Goal: Task Accomplishment & Management: Manage account settings

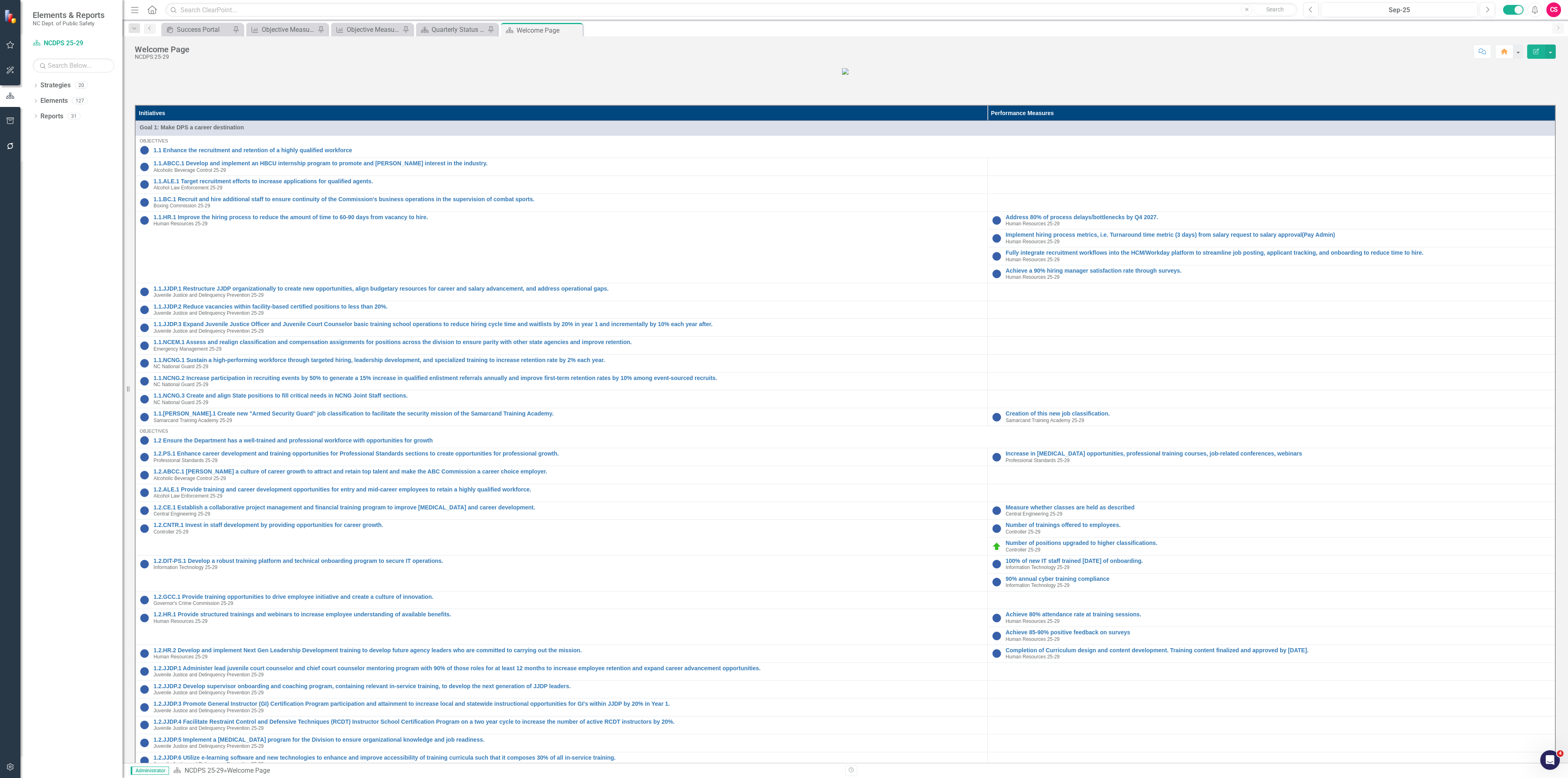
click at [7, 122] on icon "button" at bounding box center [10, 120] width 7 height 7
click at [53, 52] on link "Briefing Books" at bounding box center [73, 57] width 81 height 10
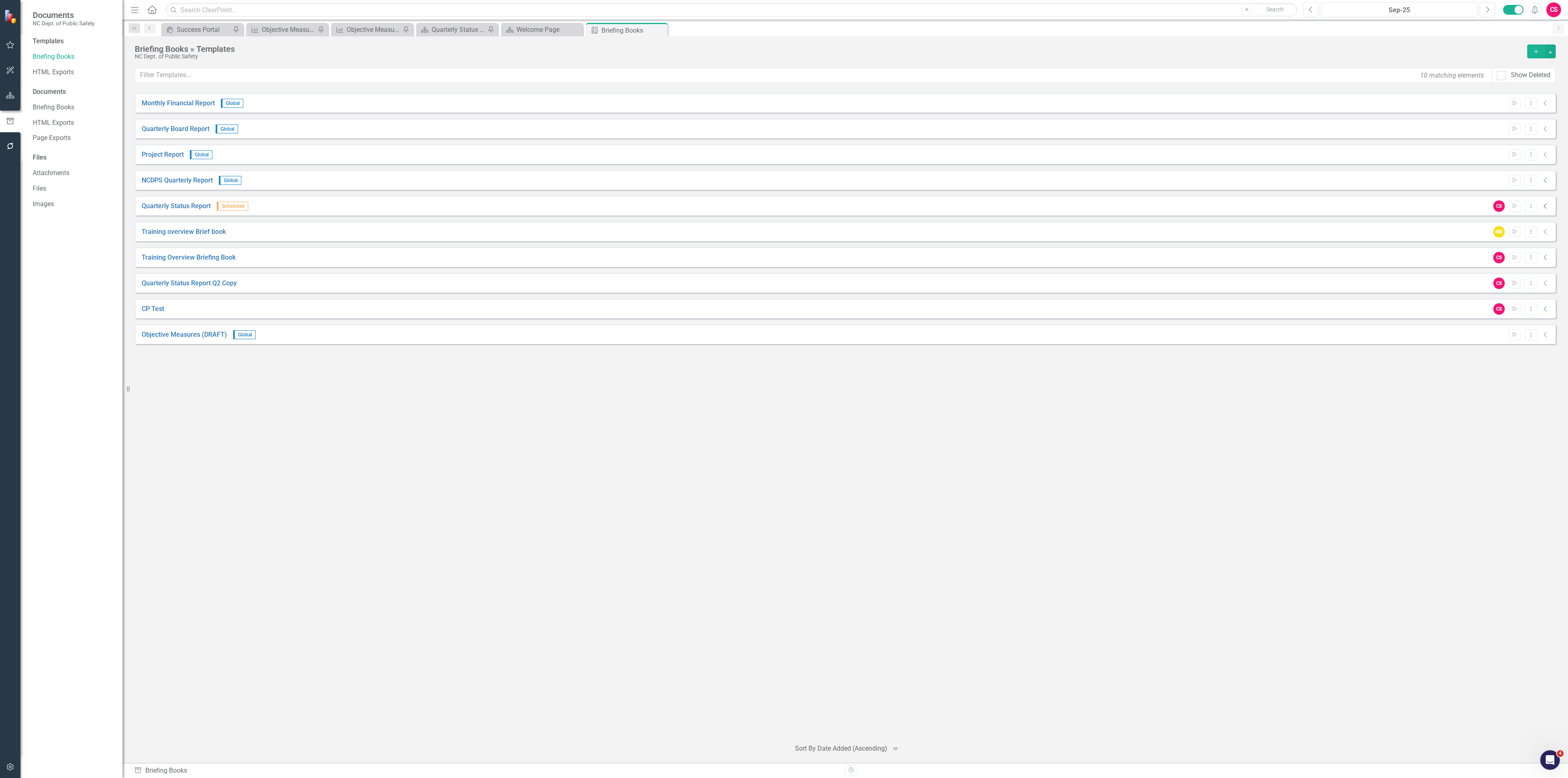
click at [1545, 203] on icon "Collapse" at bounding box center [1545, 206] width 8 height 7
click at [1545, 319] on icon "Collapse" at bounding box center [1545, 319] width 8 height 7
click at [1546, 370] on icon "Collapse" at bounding box center [1545, 370] width 8 height 7
click at [1546, 372] on icon "Collapse" at bounding box center [1545, 370] width 8 height 7
click at [1545, 373] on icon at bounding box center [1545, 370] width 3 height 5
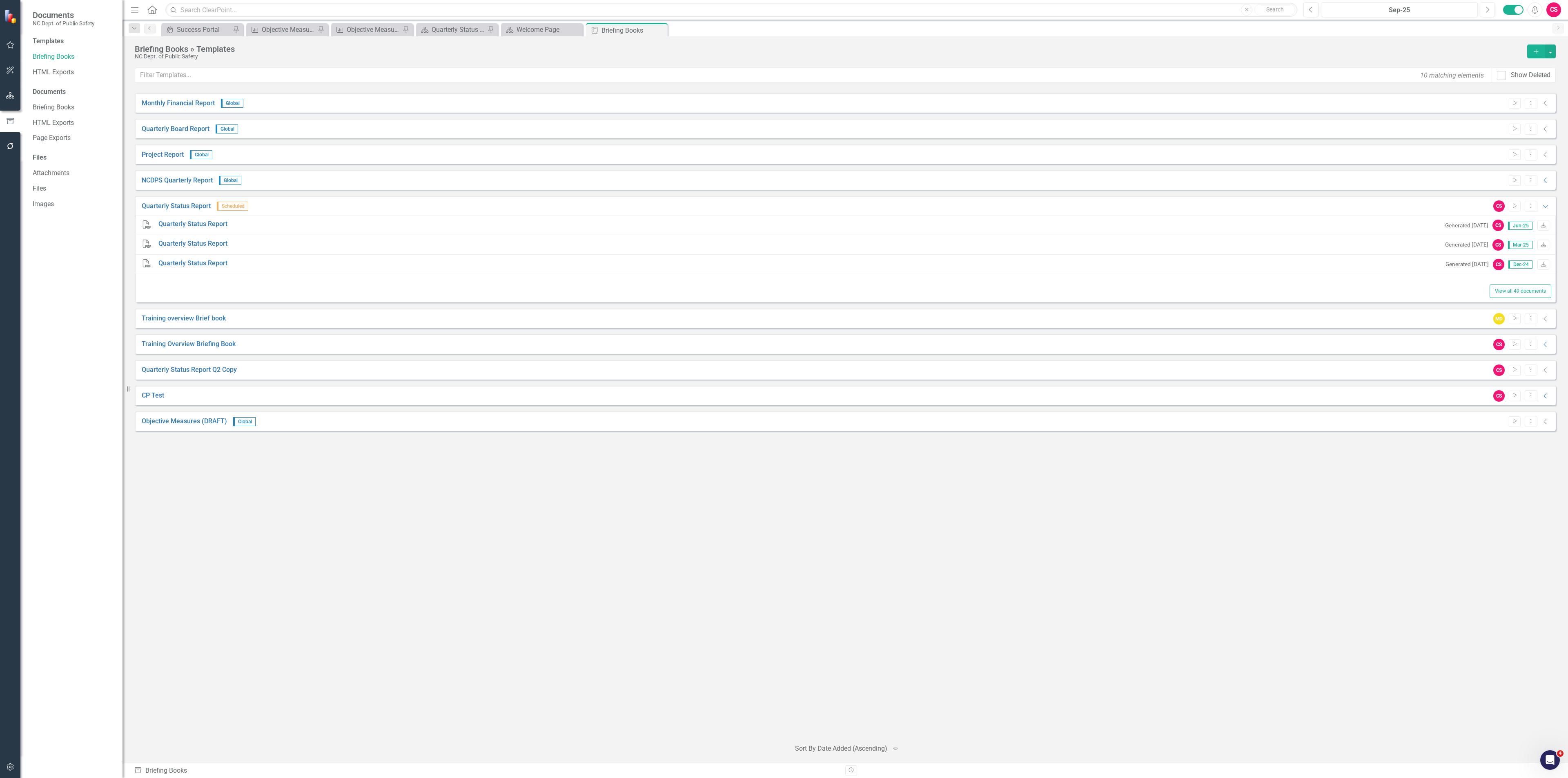
click at [1543, 372] on icon "Collapse" at bounding box center [1545, 370] width 8 height 7
click at [1543, 126] on icon "Collapse" at bounding box center [1545, 128] width 8 height 7
click at [1545, 128] on icon "Collapse" at bounding box center [1545, 128] width 8 height 7
click at [1547, 179] on icon "Collapse" at bounding box center [1545, 180] width 8 height 7
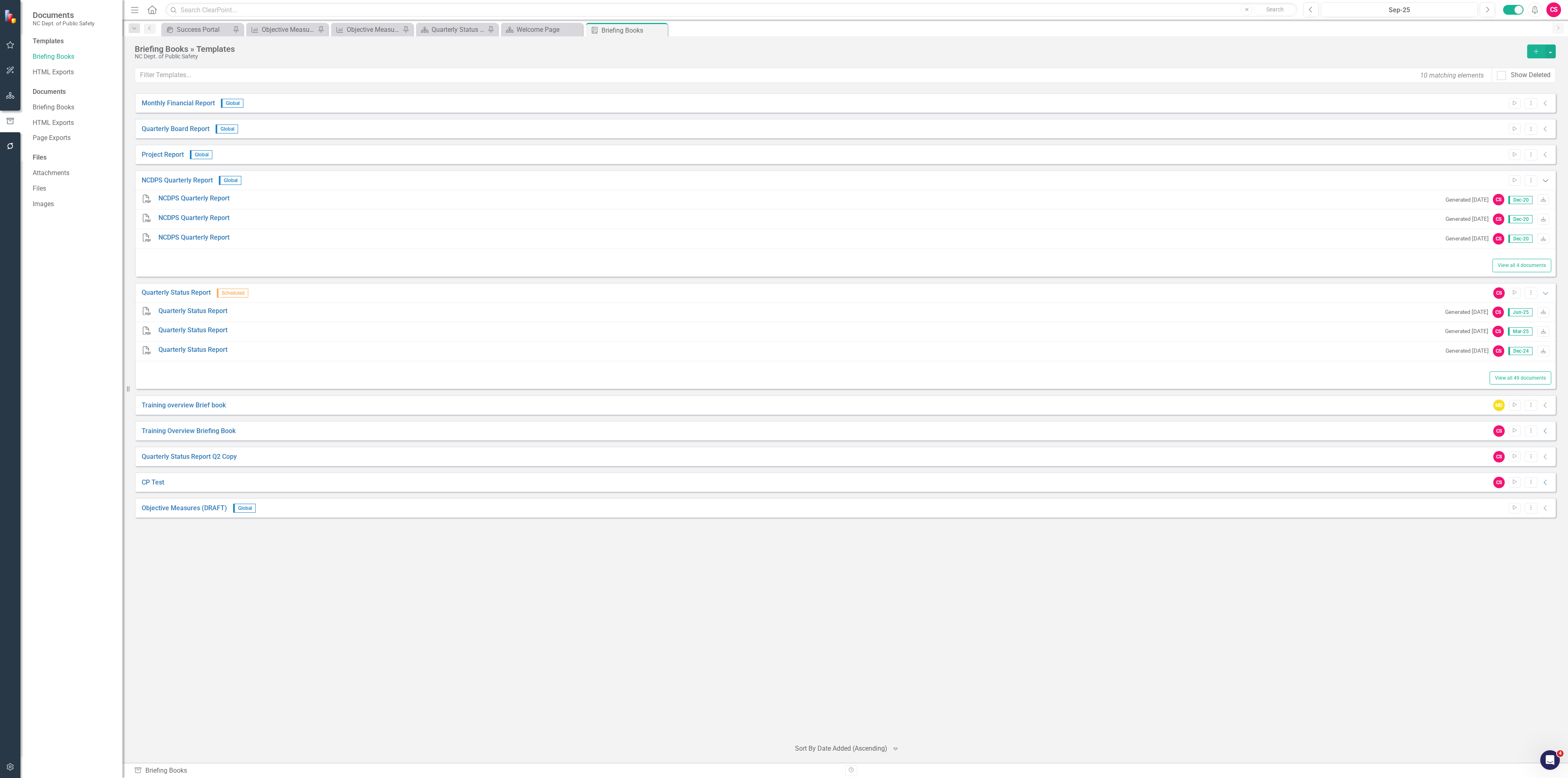
click at [1547, 179] on icon "Expanded" at bounding box center [1545, 180] width 8 height 7
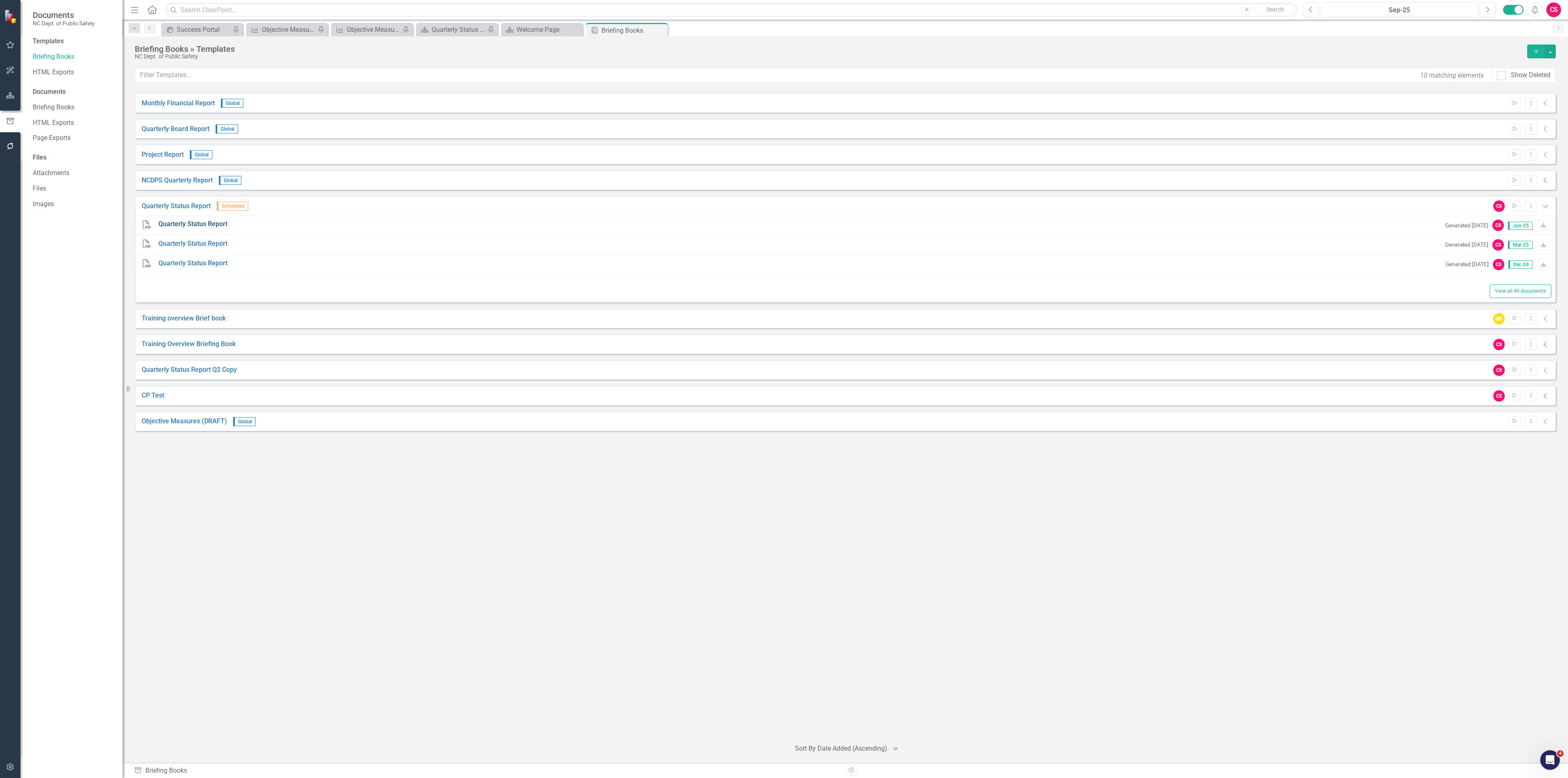
click at [217, 223] on link "Quarterly Status Report" at bounding box center [193, 224] width 69 height 10
click at [1530, 205] on icon "Dropdown Menu" at bounding box center [1531, 206] width 7 height 5
click at [1496, 246] on link "Edit Edit Template" at bounding box center [1499, 251] width 76 height 15
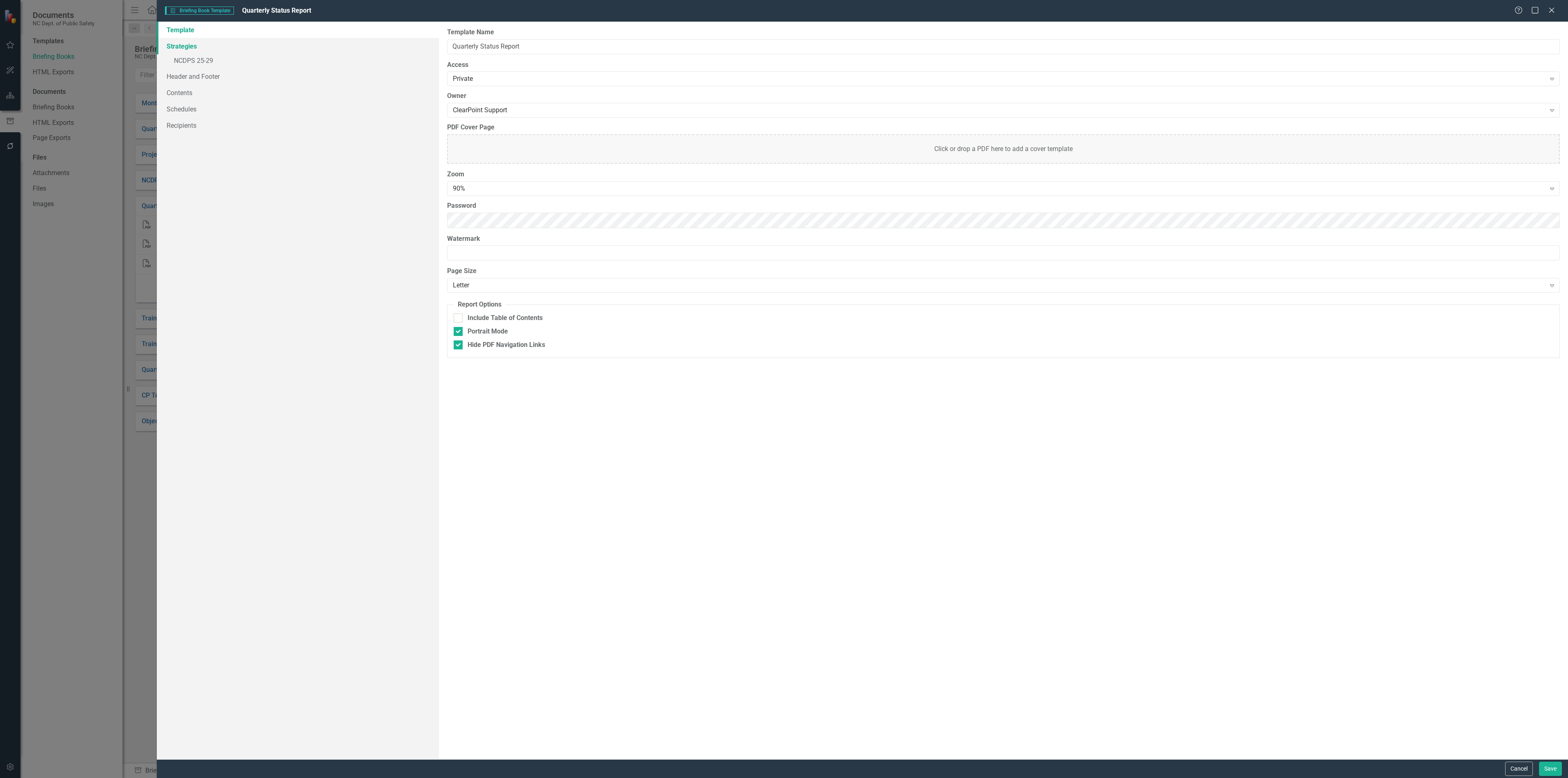
click at [211, 44] on link "Strategies" at bounding box center [298, 46] width 282 height 16
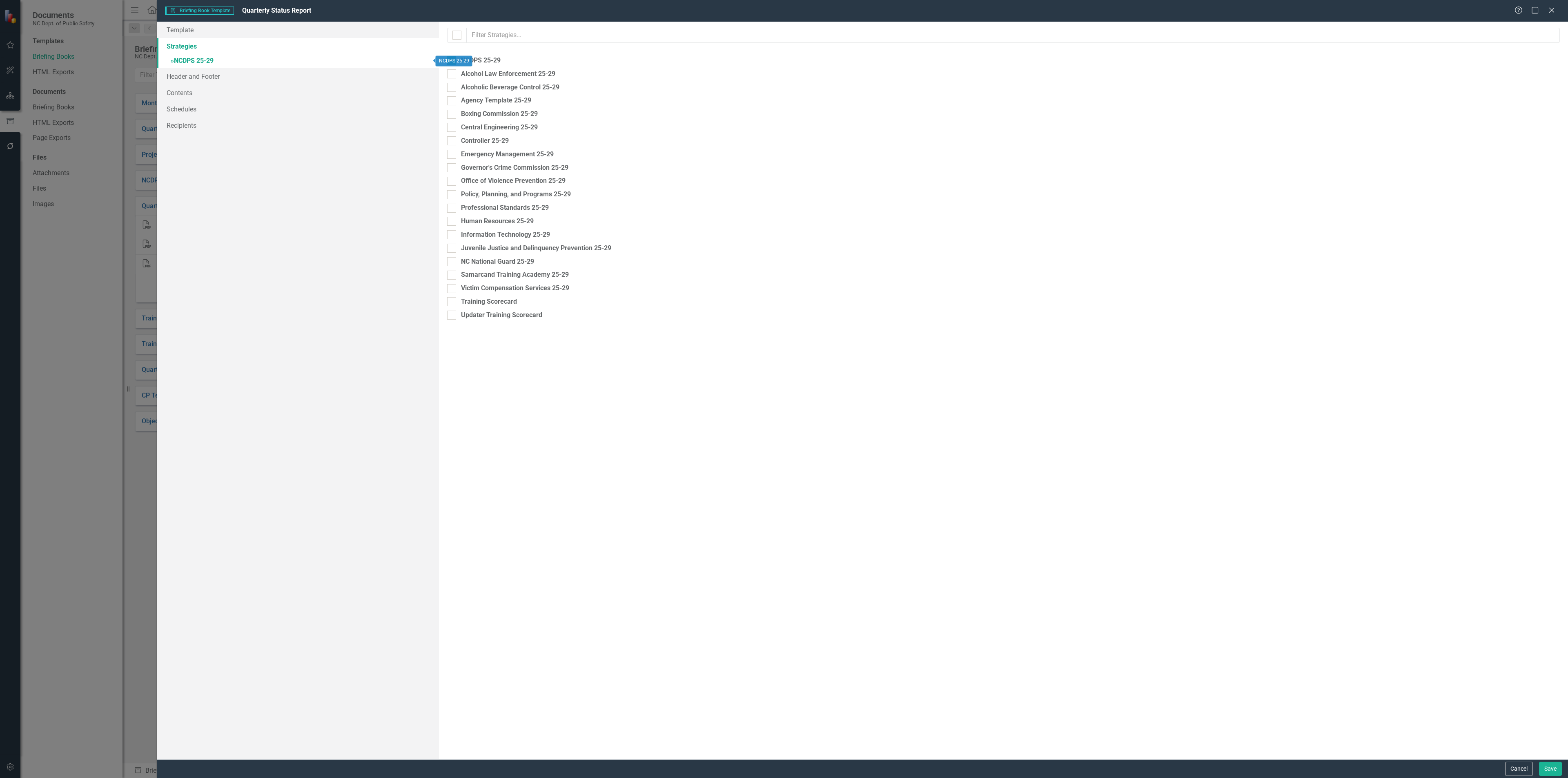
click at [206, 61] on link "» NCDPS 25-29" at bounding box center [298, 61] width 282 height 14
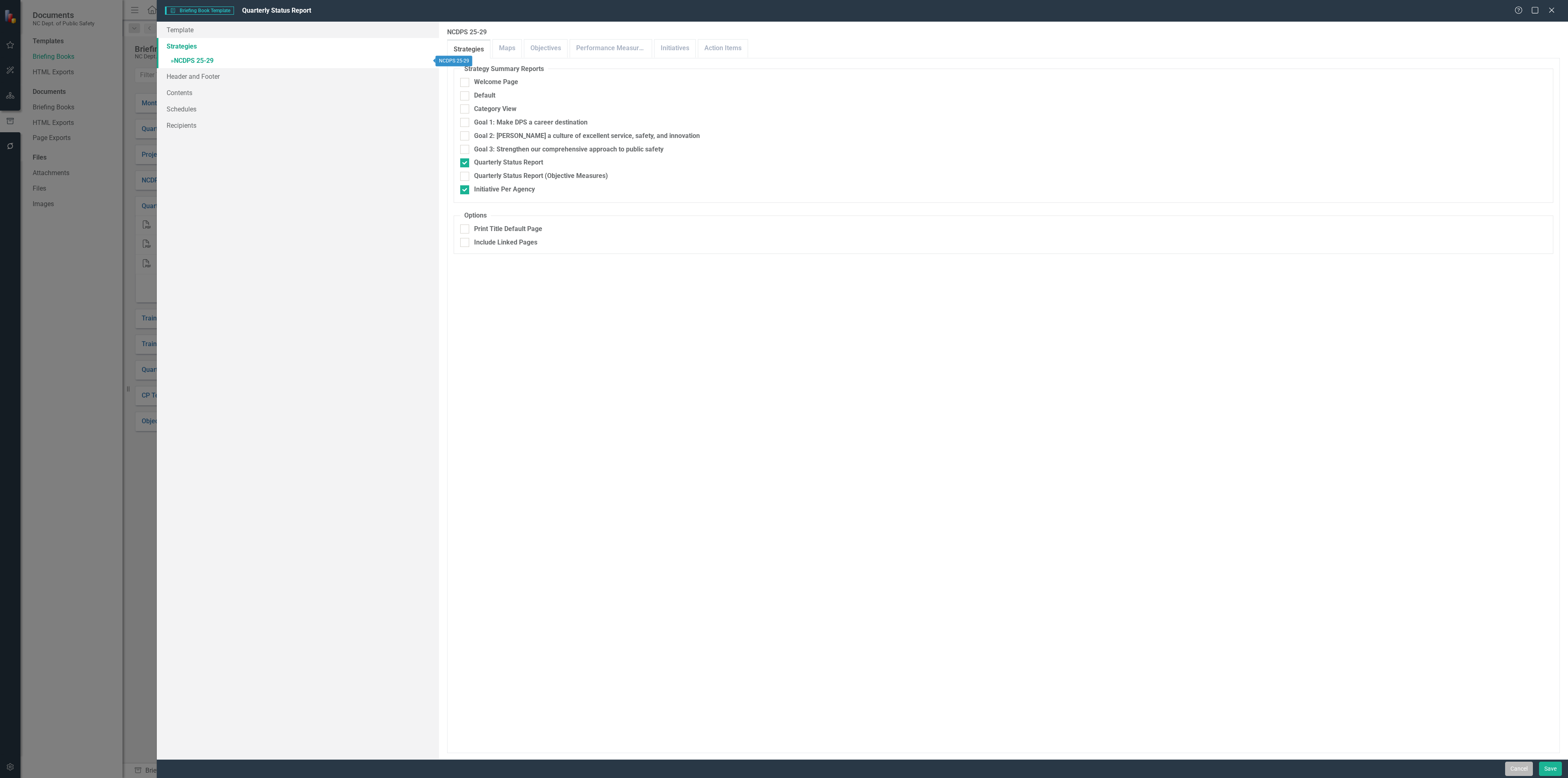
click at [1512, 768] on button "Cancel" at bounding box center [1520, 768] width 28 height 14
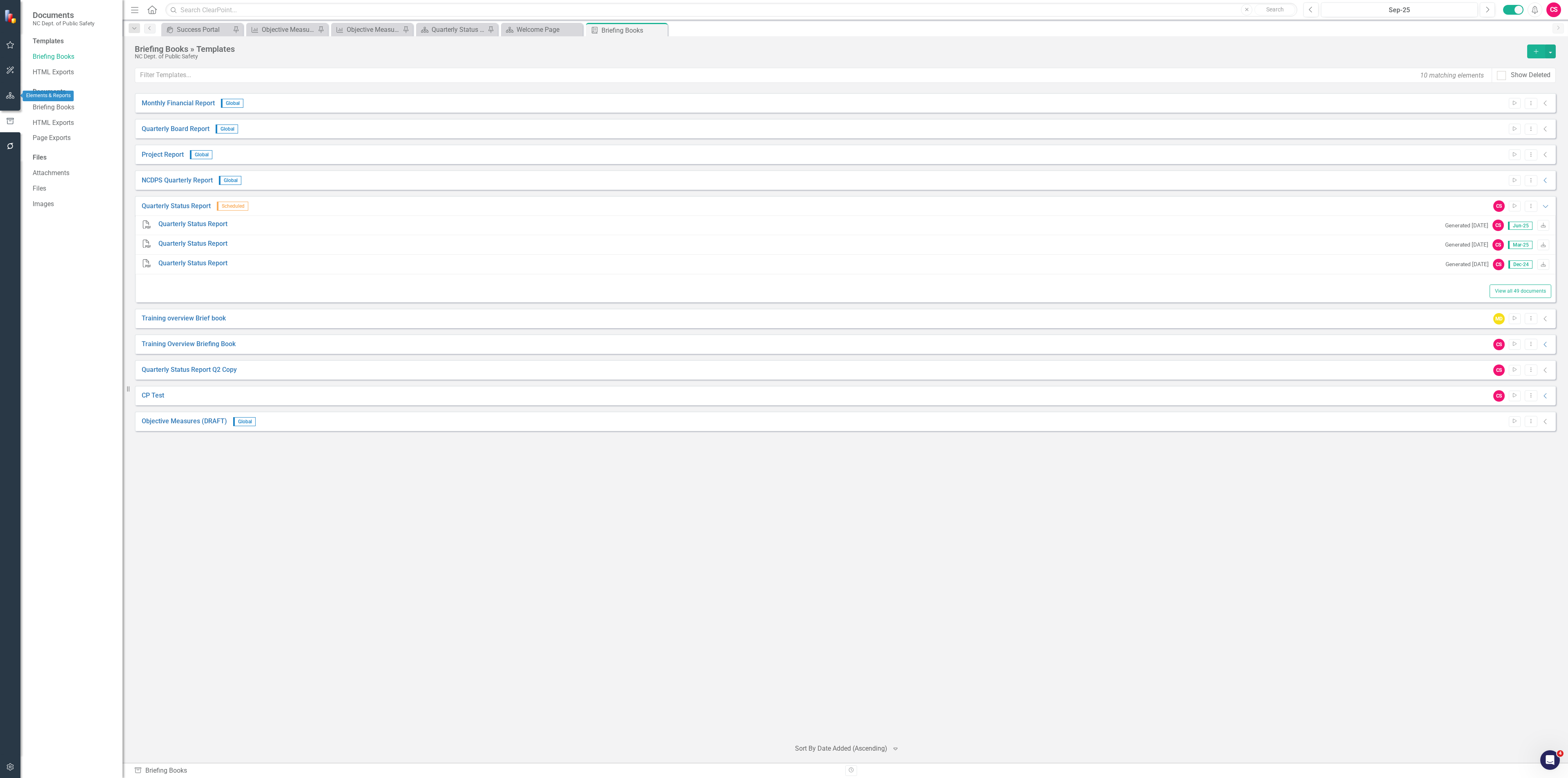
click at [6, 98] on icon "button" at bounding box center [10, 95] width 9 height 7
click at [52, 113] on link "Reports" at bounding box center [51, 116] width 23 height 10
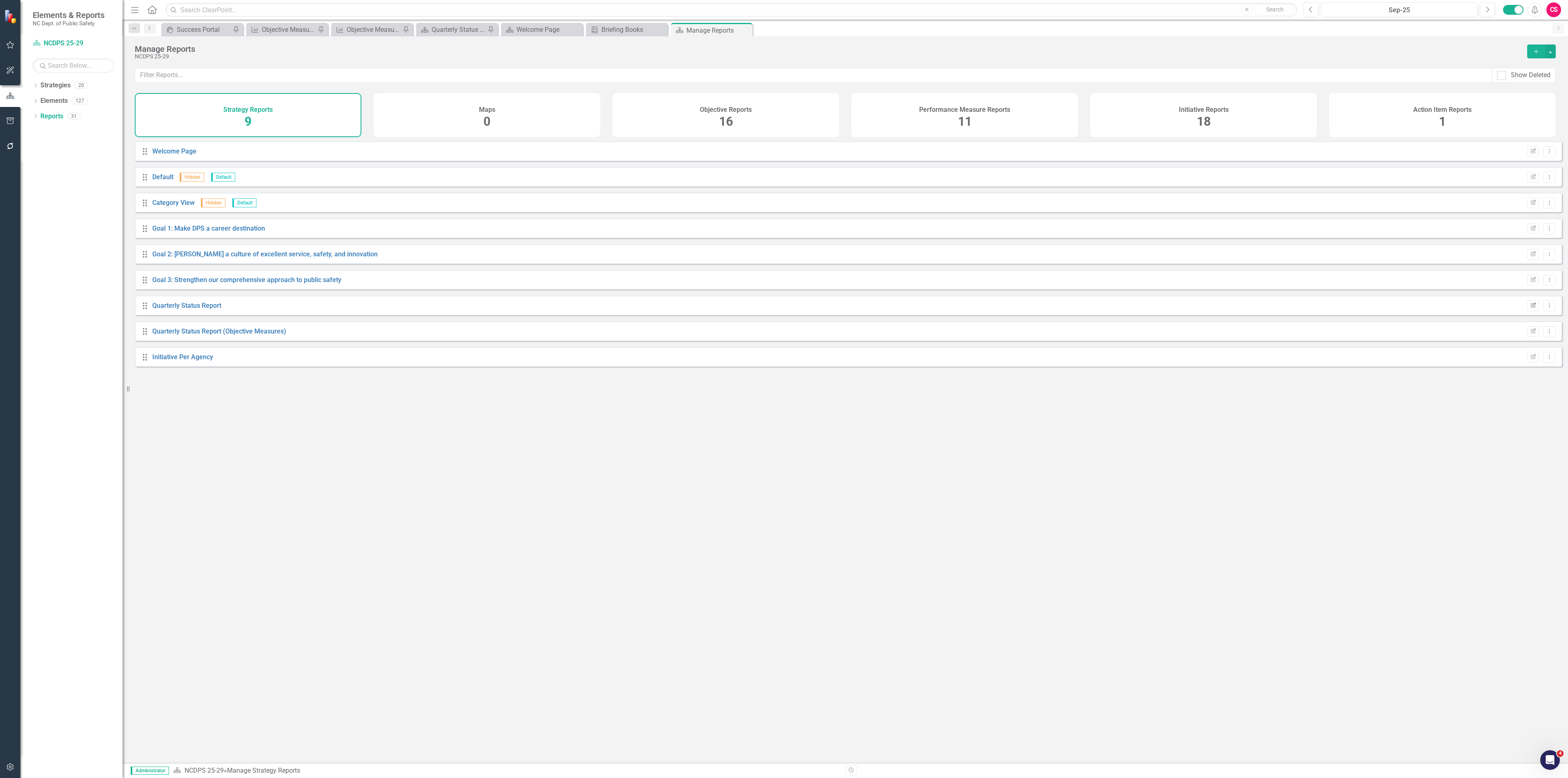
click at [1531, 308] on icon "Edit Report" at bounding box center [1533, 305] width 6 height 5
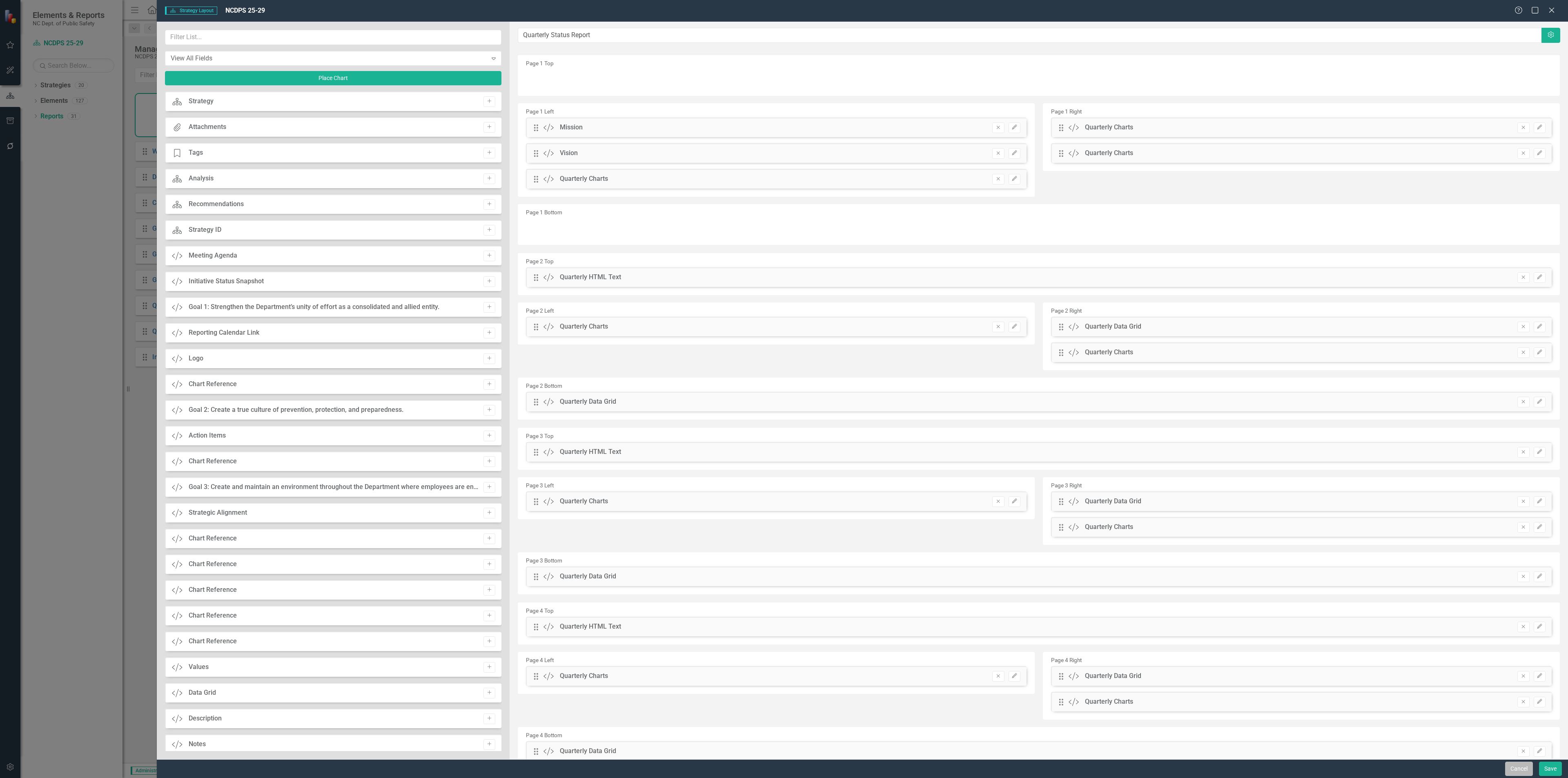
click at [1517, 771] on button "Cancel" at bounding box center [1520, 768] width 28 height 14
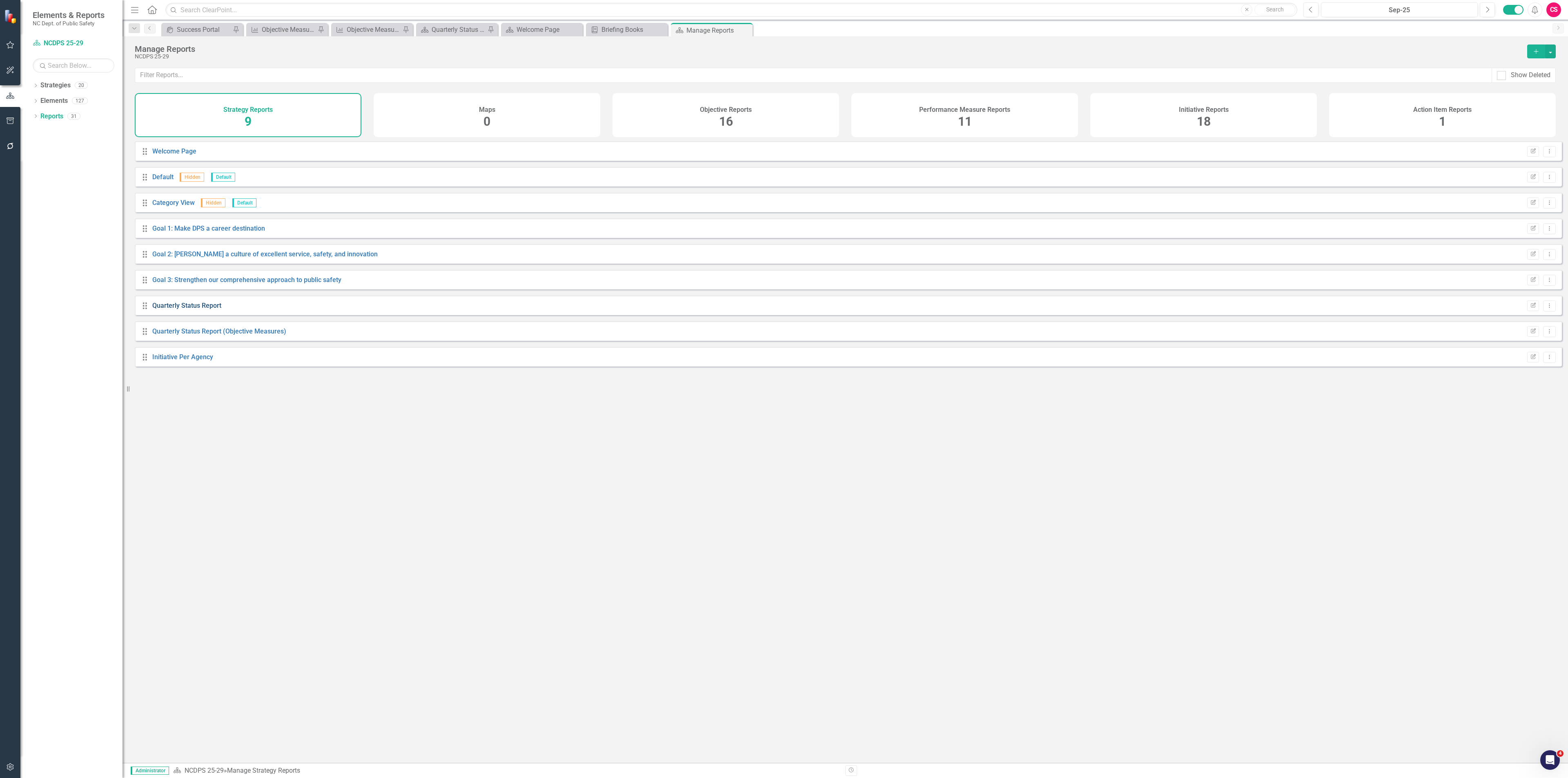
click at [175, 310] on link "Quarterly Status Report" at bounding box center [187, 305] width 69 height 8
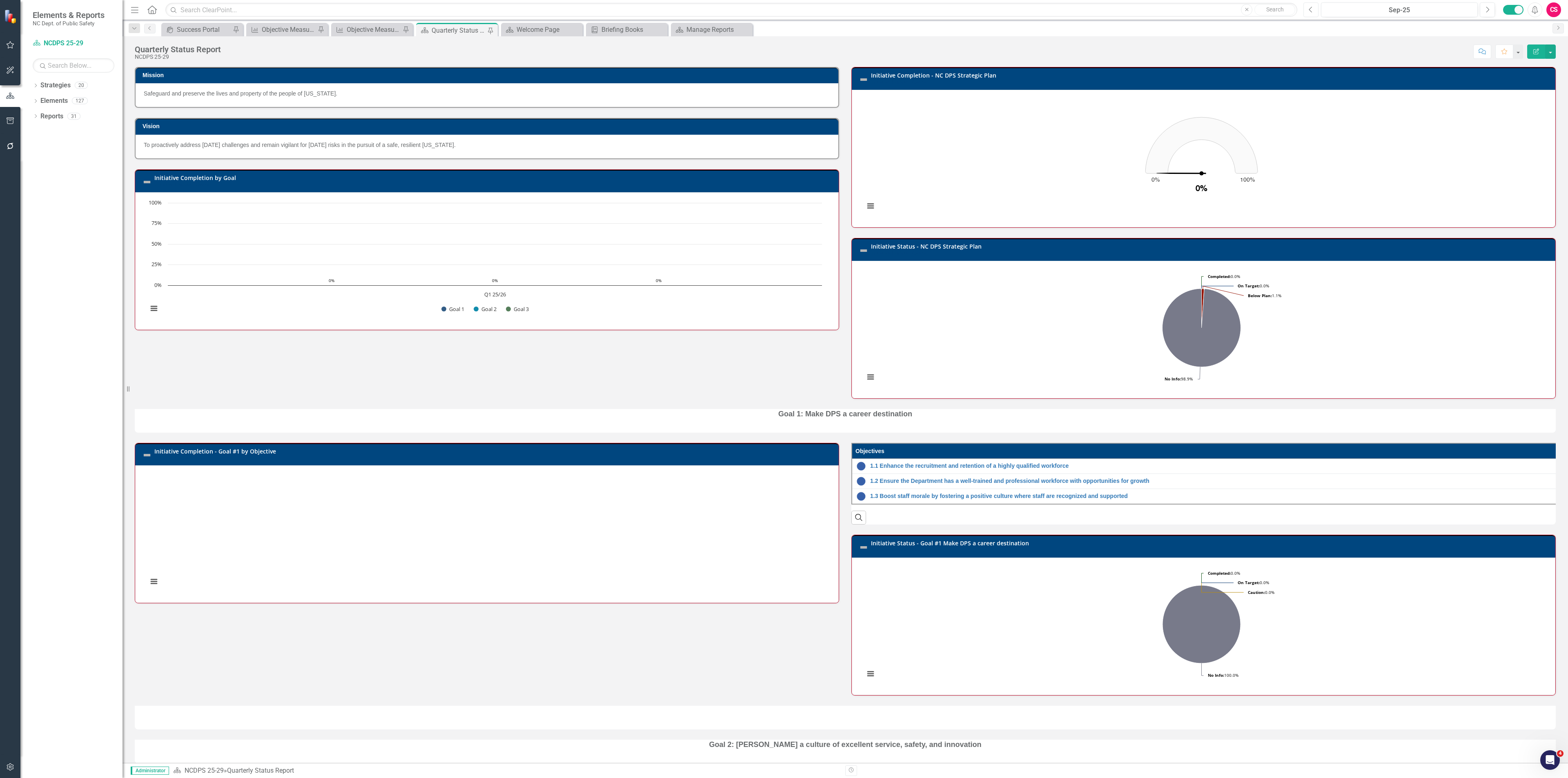
click at [1316, 5] on button "Previous" at bounding box center [1311, 10] width 15 height 15
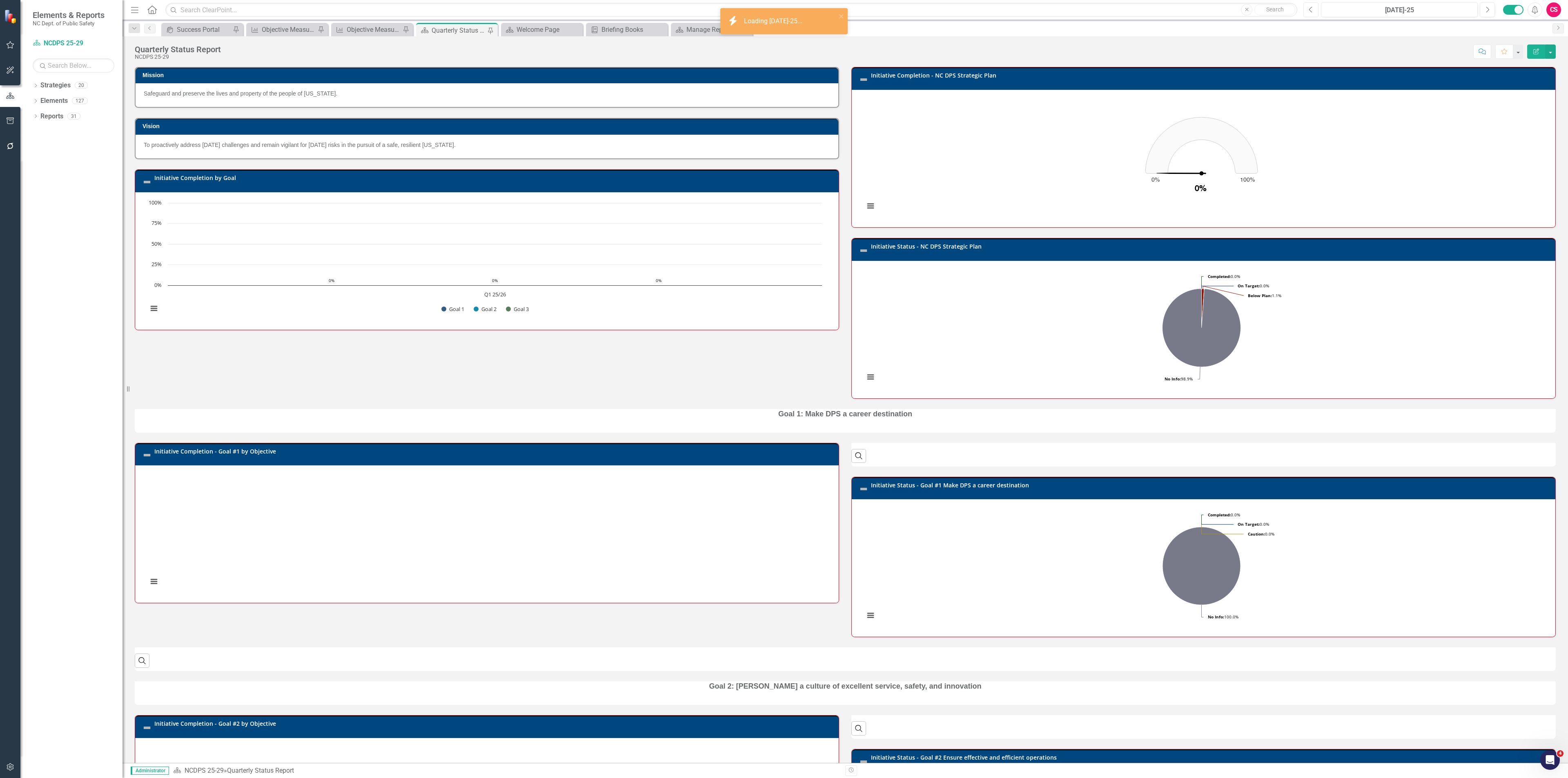
click at [1316, 5] on button "Previous" at bounding box center [1311, 10] width 15 height 15
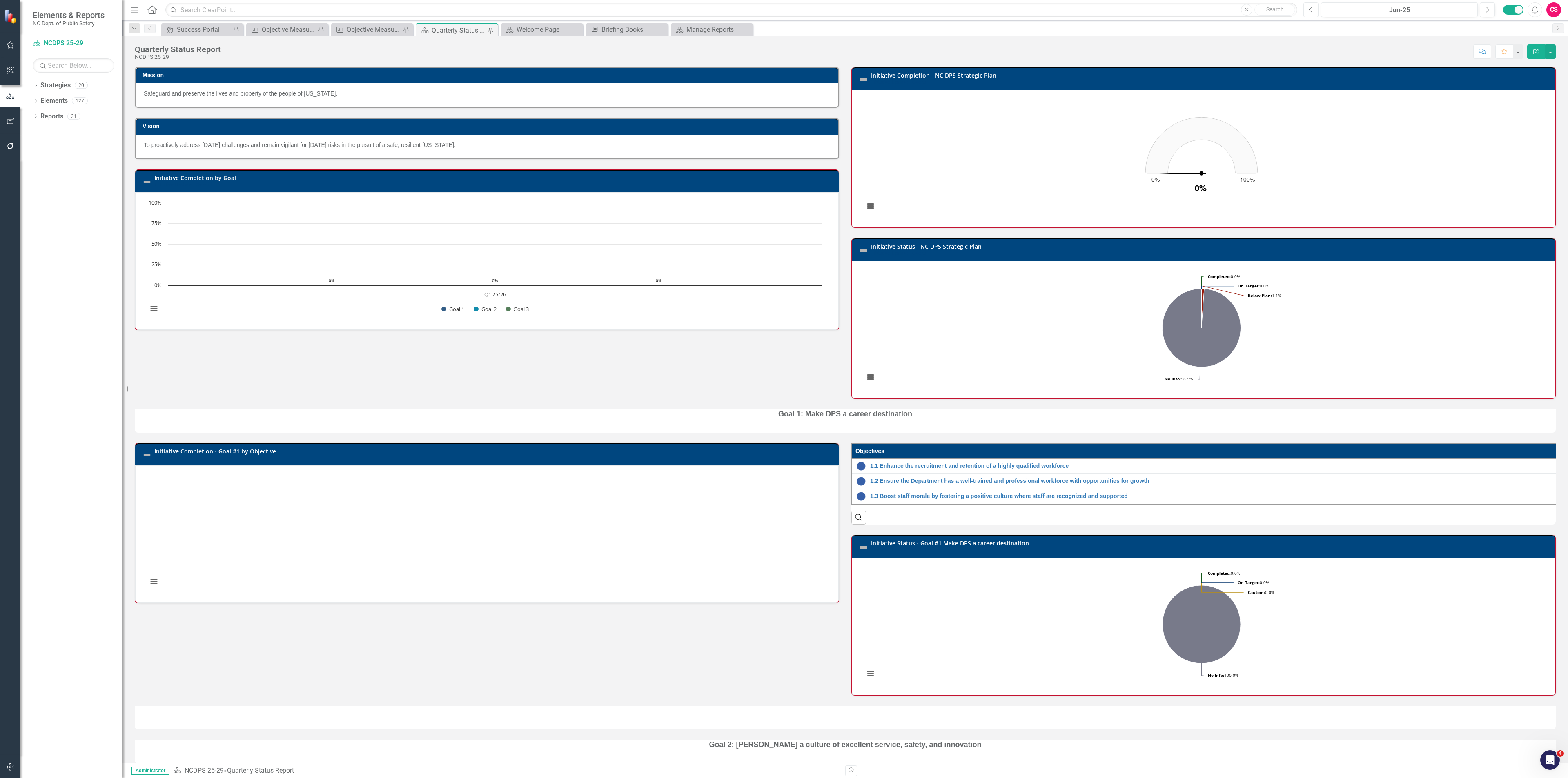
click at [1316, 5] on button "Previous" at bounding box center [1311, 10] width 15 height 15
click at [1489, 12] on icon "Next" at bounding box center [1487, 10] width 4 height 7
click at [35, 87] on icon "Dropdown" at bounding box center [36, 87] width 6 height 4
click at [40, 102] on icon "Dropdown" at bounding box center [40, 101] width 6 height 5
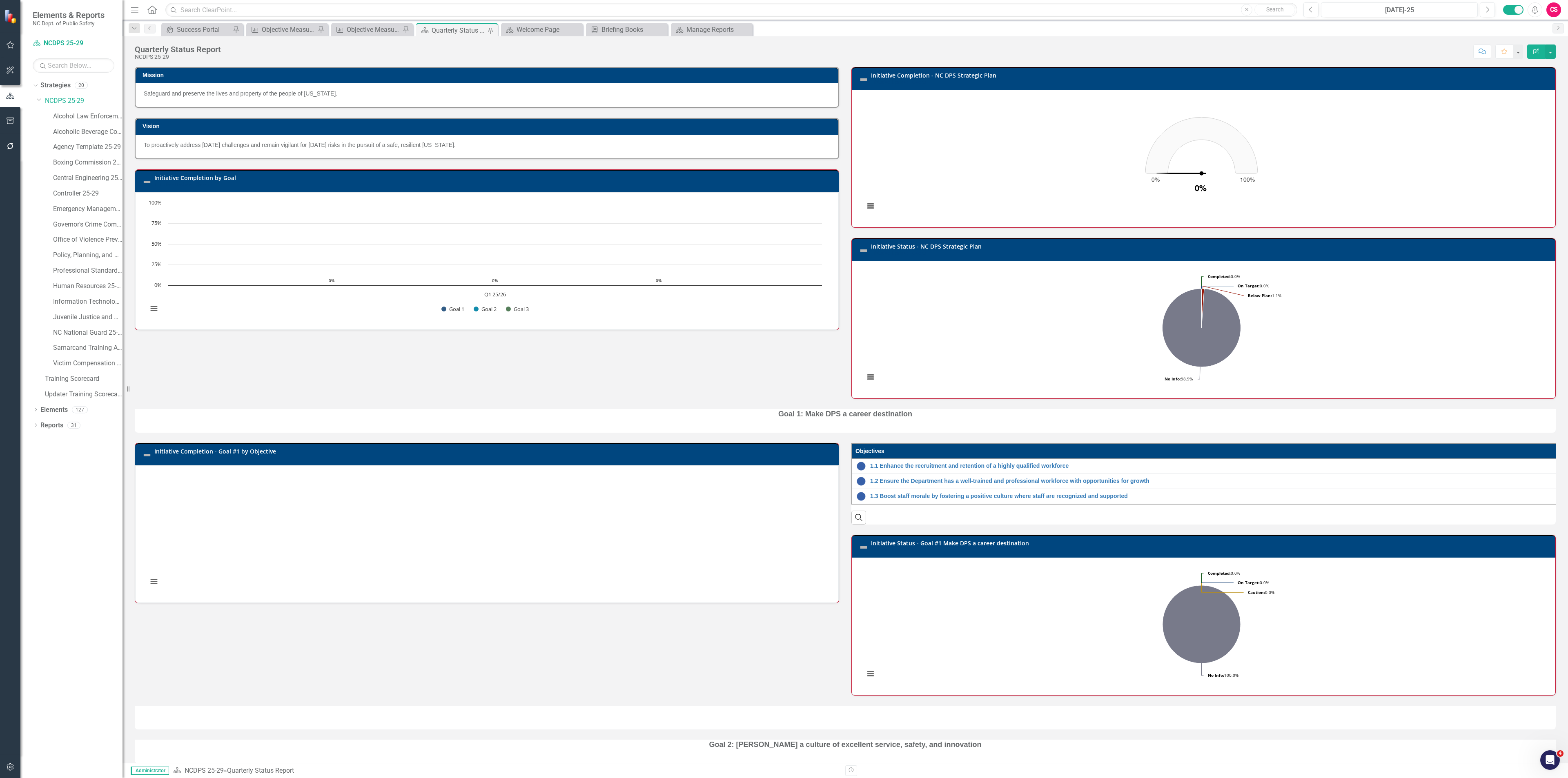
click at [1360, 82] on h3 "Initiative Completion - NC DPS Strategic Plan Initiative Update - Overall" at bounding box center [1211, 78] width 680 height 12
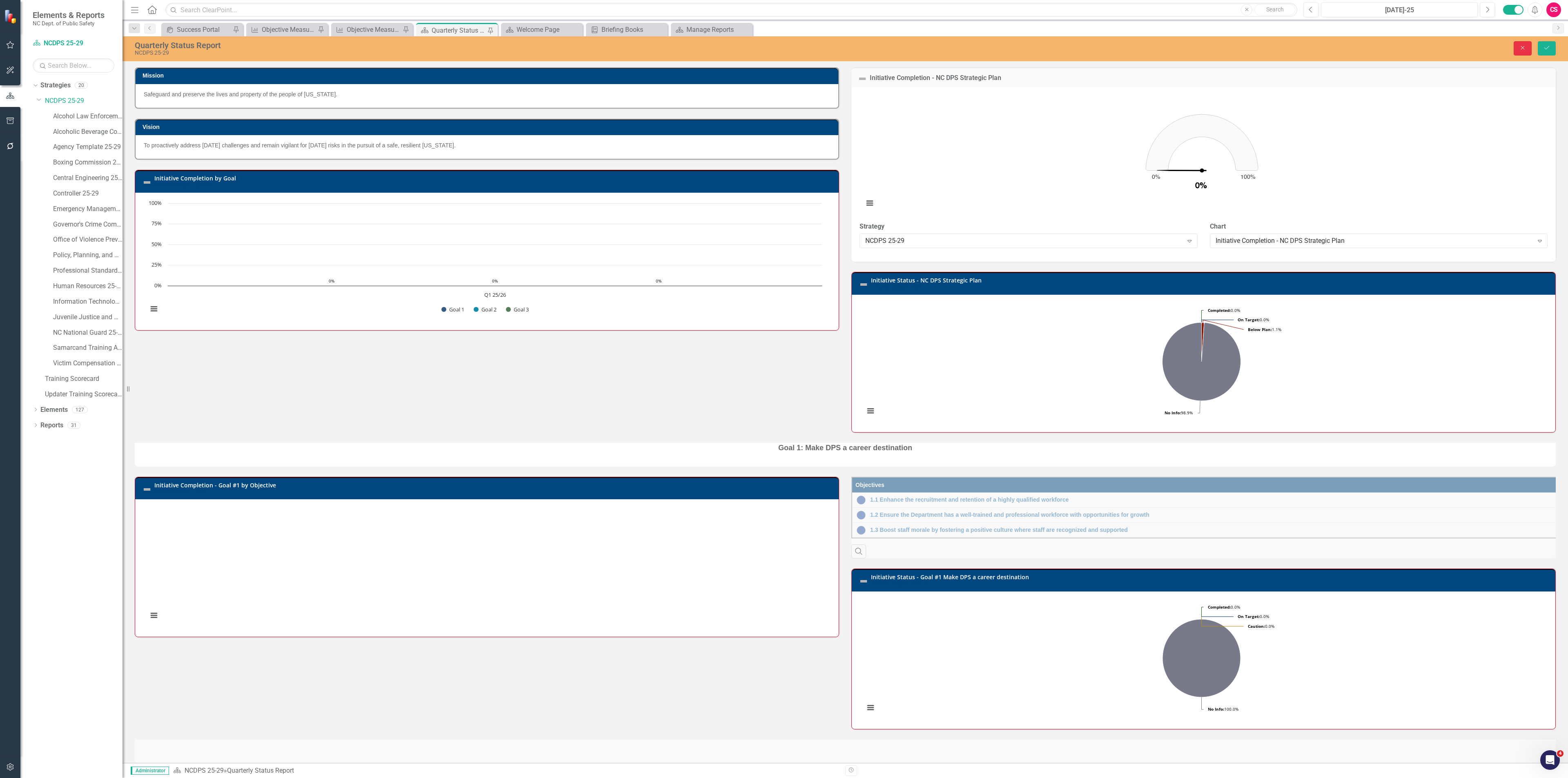
click at [1517, 53] on button "Close" at bounding box center [1522, 48] width 18 height 14
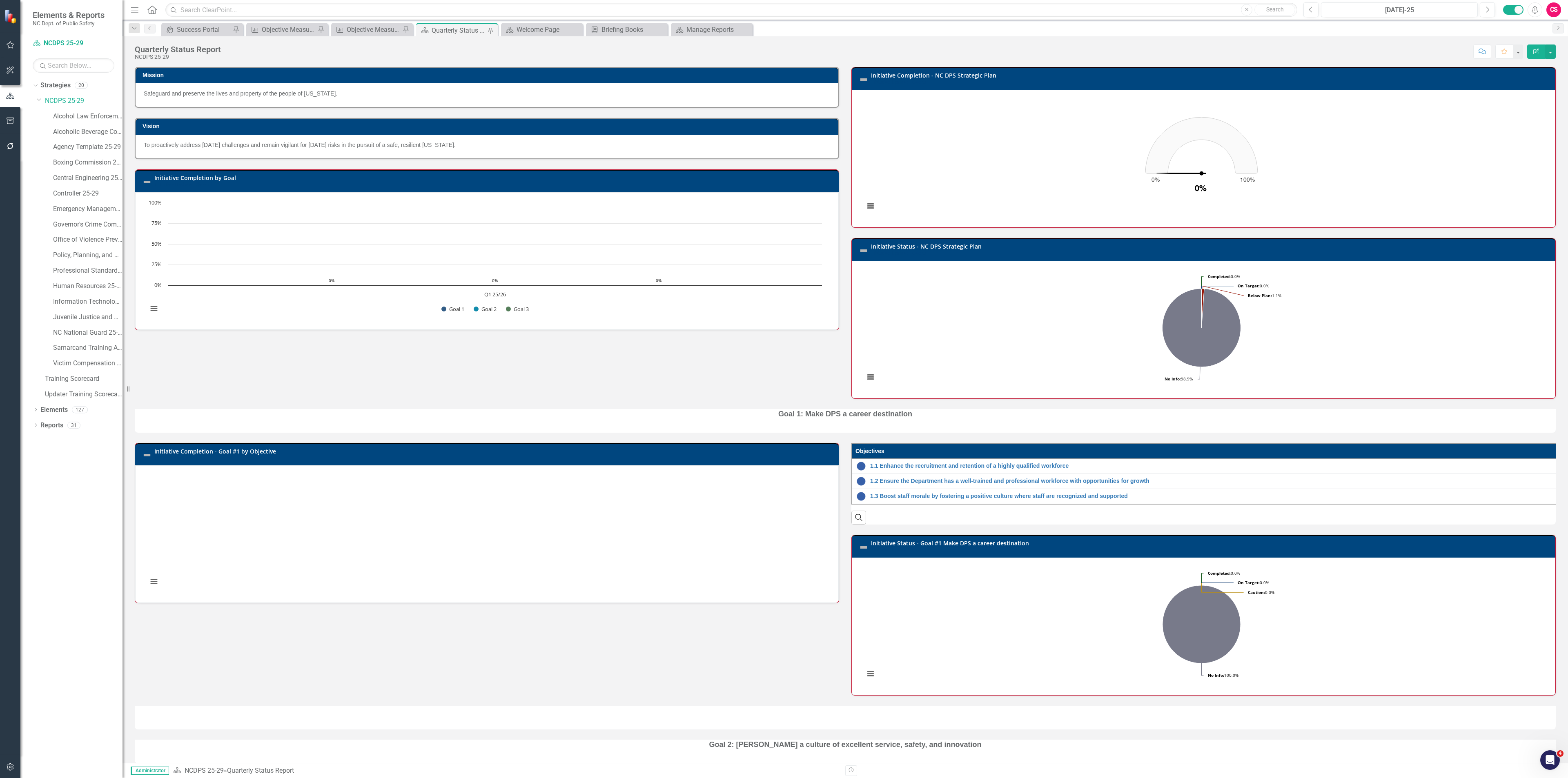
click at [308, 175] on h3 "Initiative Completion by Goal Initiative Update - Overall" at bounding box center [494, 181] width 680 height 12
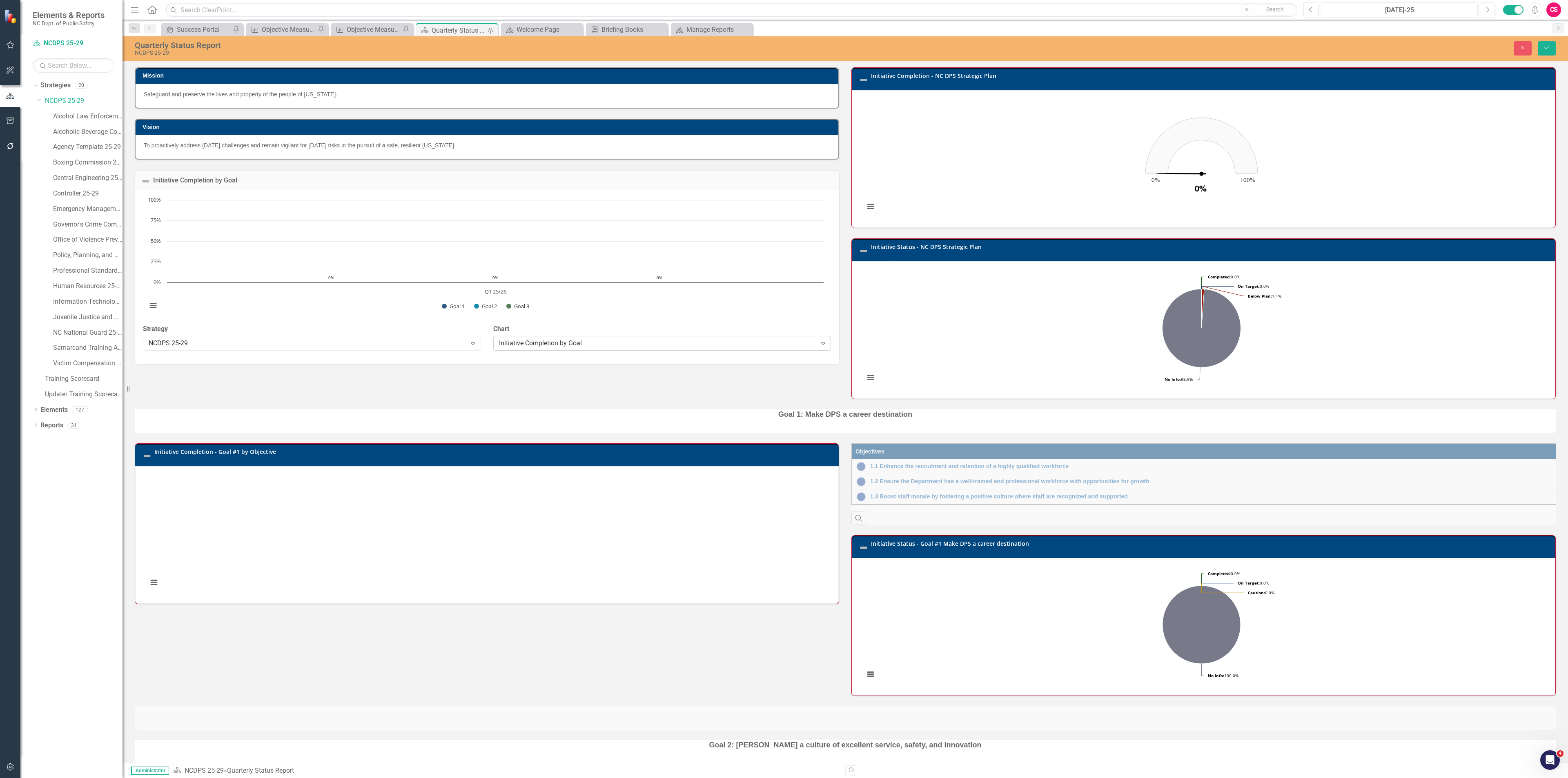
click at [592, 341] on div "Initiative Completion by Goal" at bounding box center [658, 343] width 318 height 10
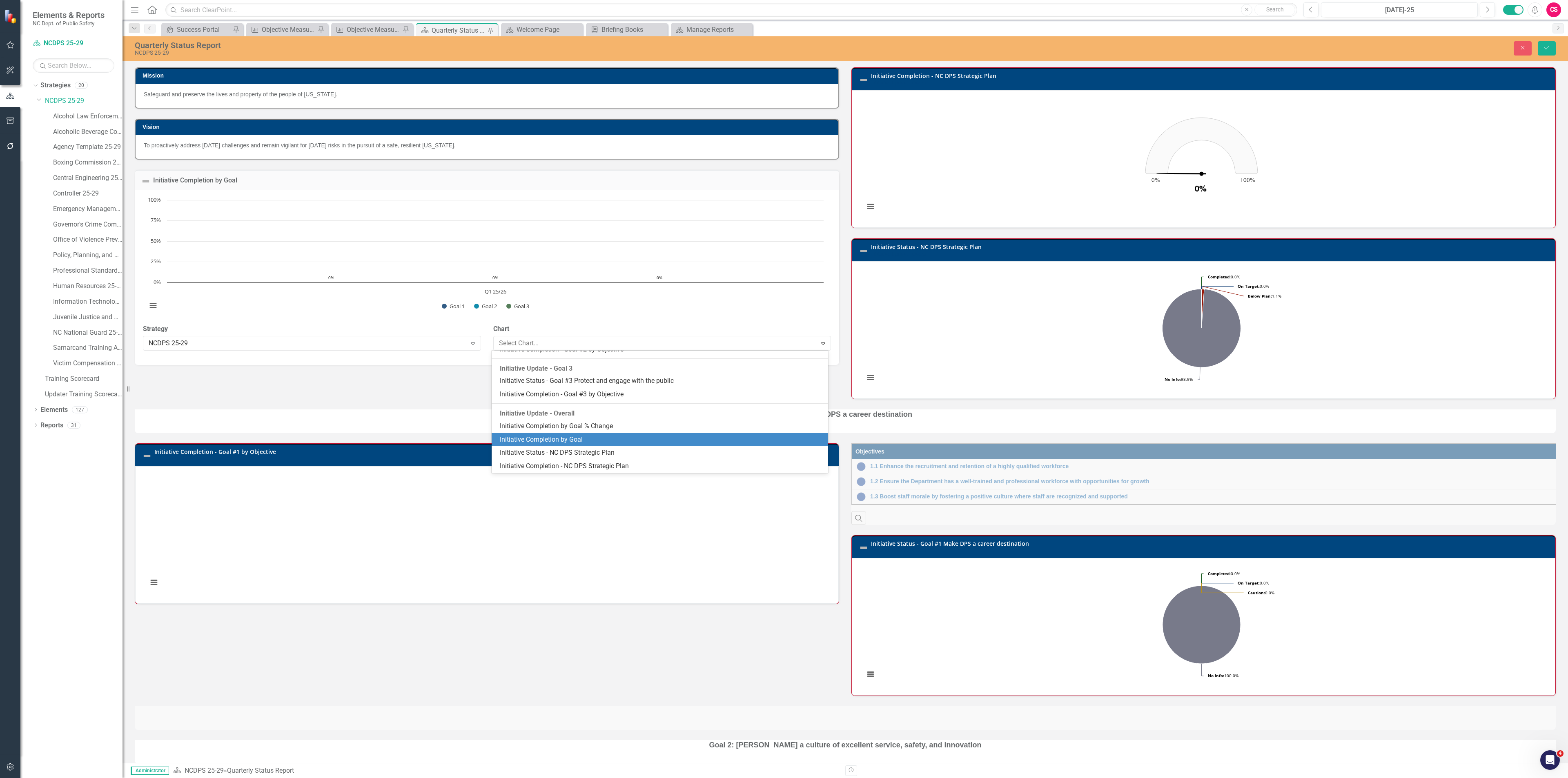
scroll to position [3129, 0]
click at [581, 441] on div "Initiative Completion by Goal" at bounding box center [661, 440] width 324 height 10
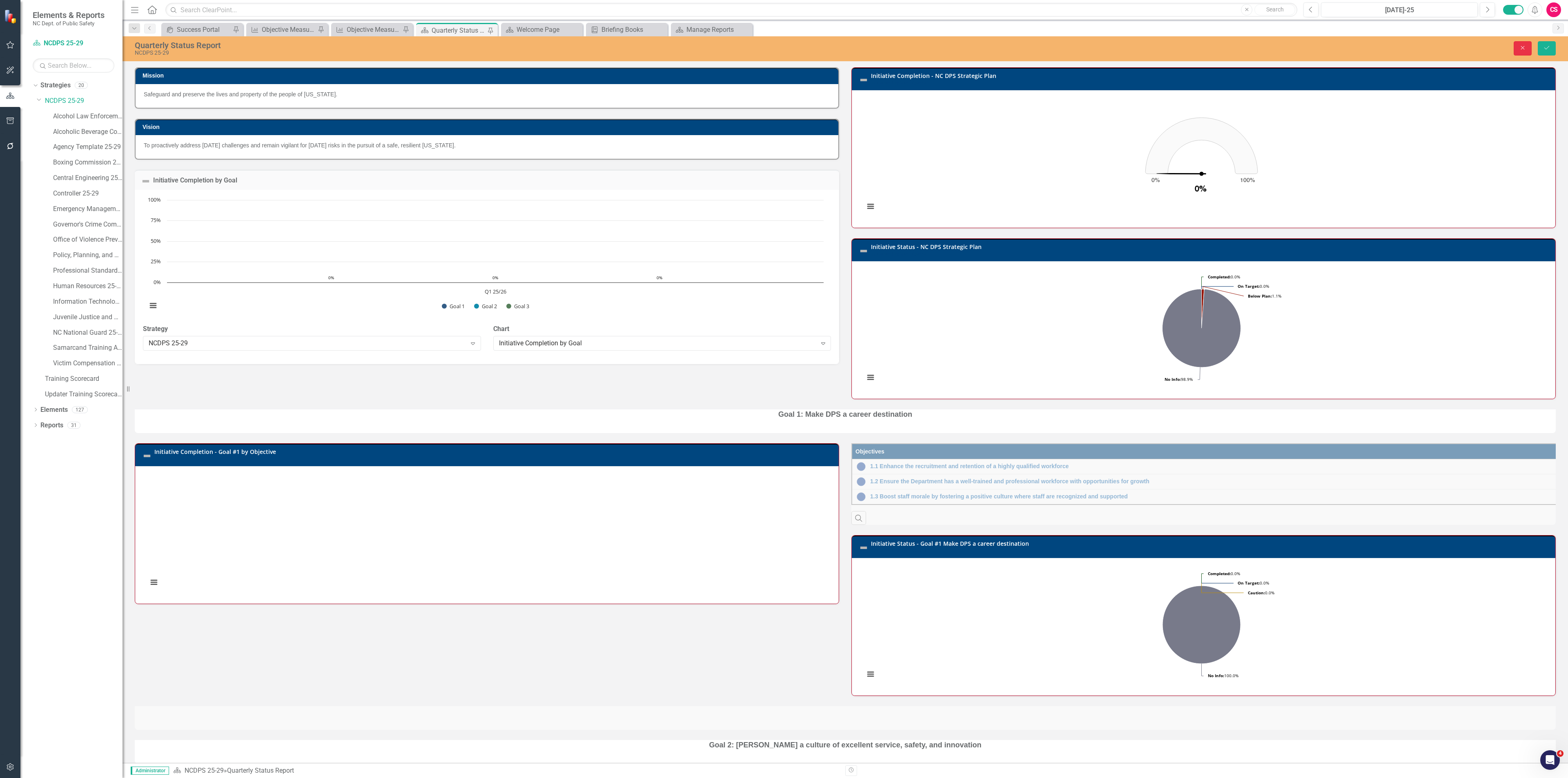
click at [1521, 44] on button "Close" at bounding box center [1522, 48] width 18 height 14
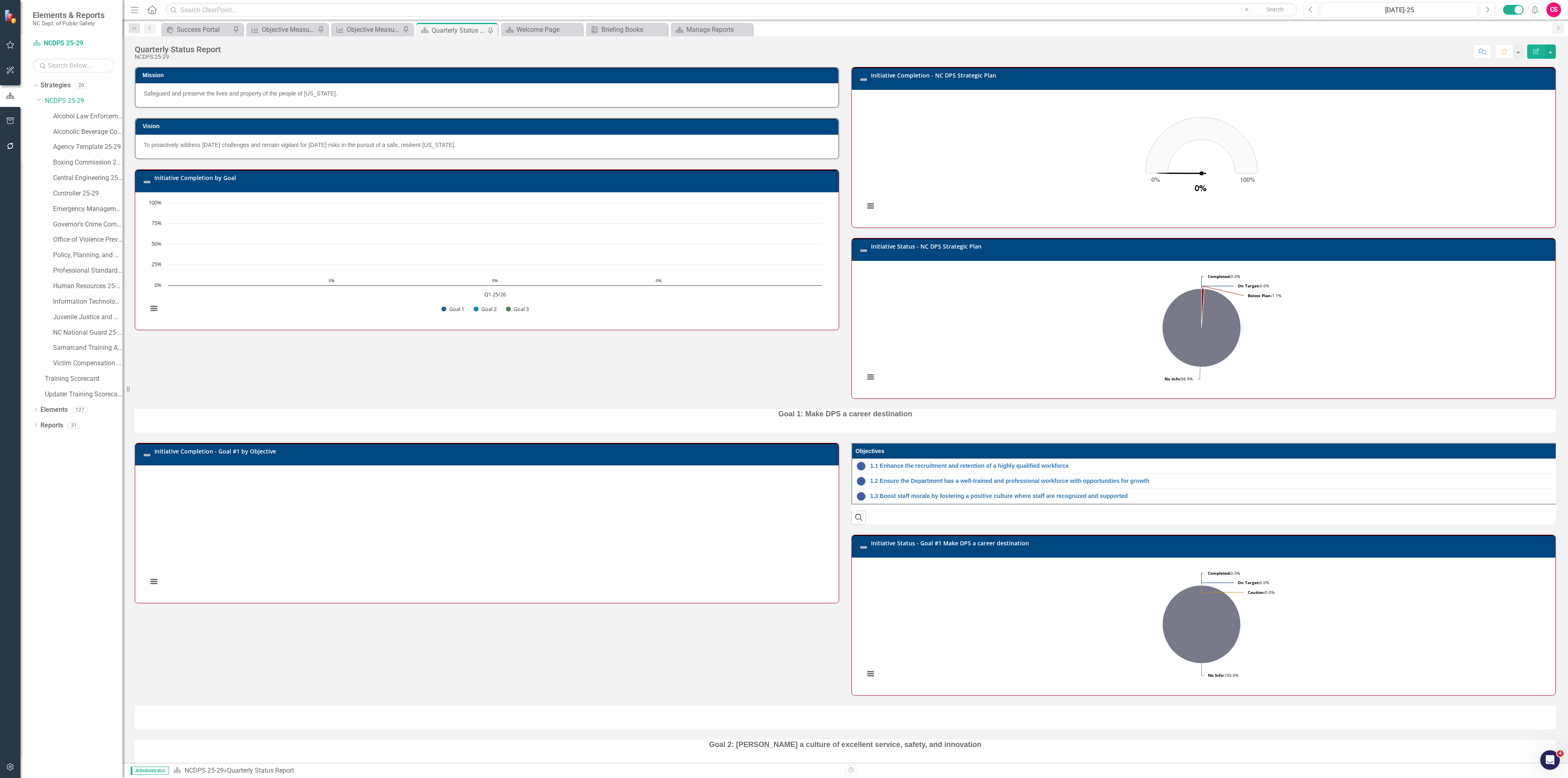
click at [1539, 53] on button "Edit Report" at bounding box center [1536, 51] width 18 height 14
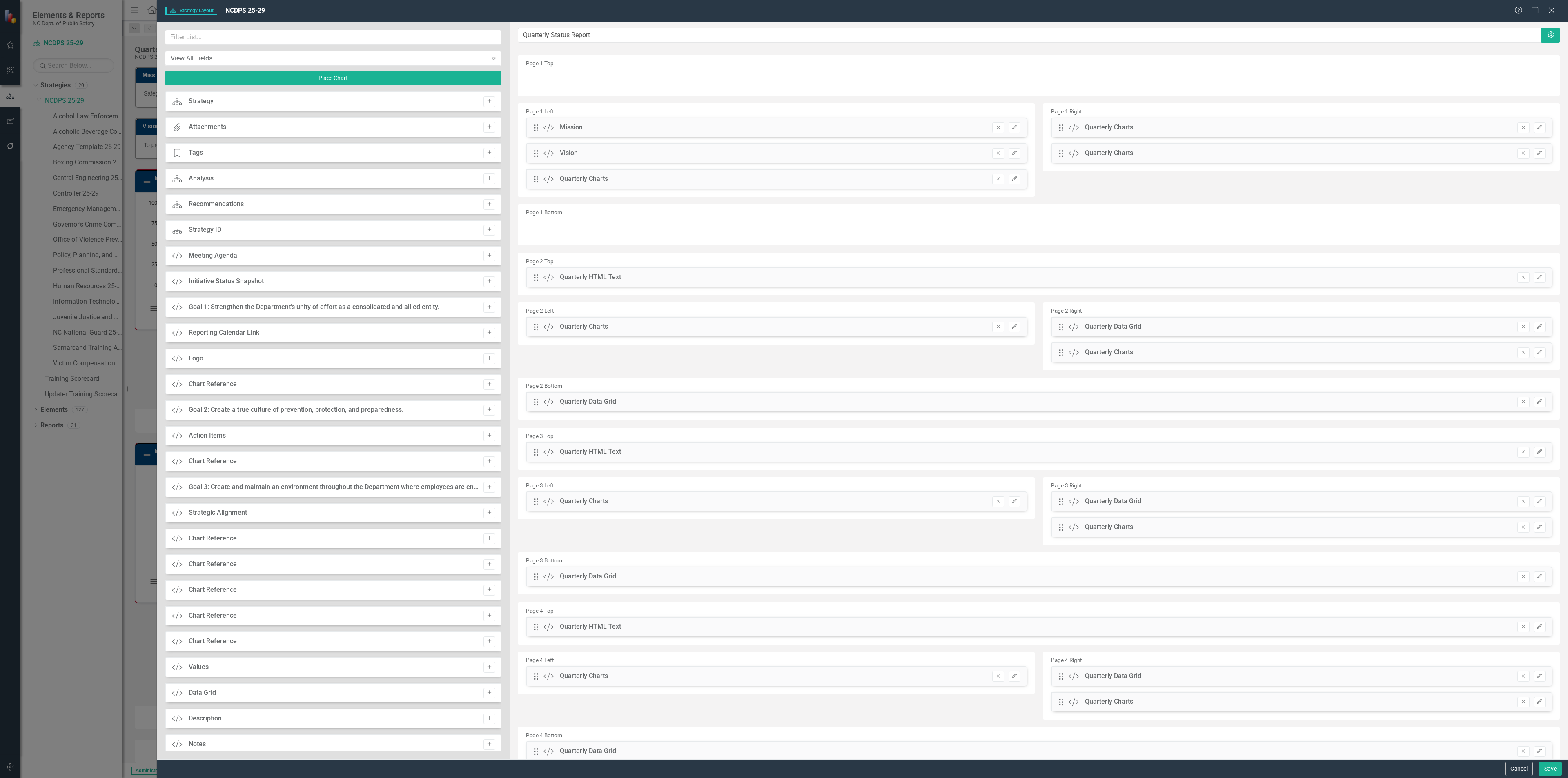
click at [1108, 154] on div "Quarterly Charts" at bounding box center [1109, 153] width 48 height 10
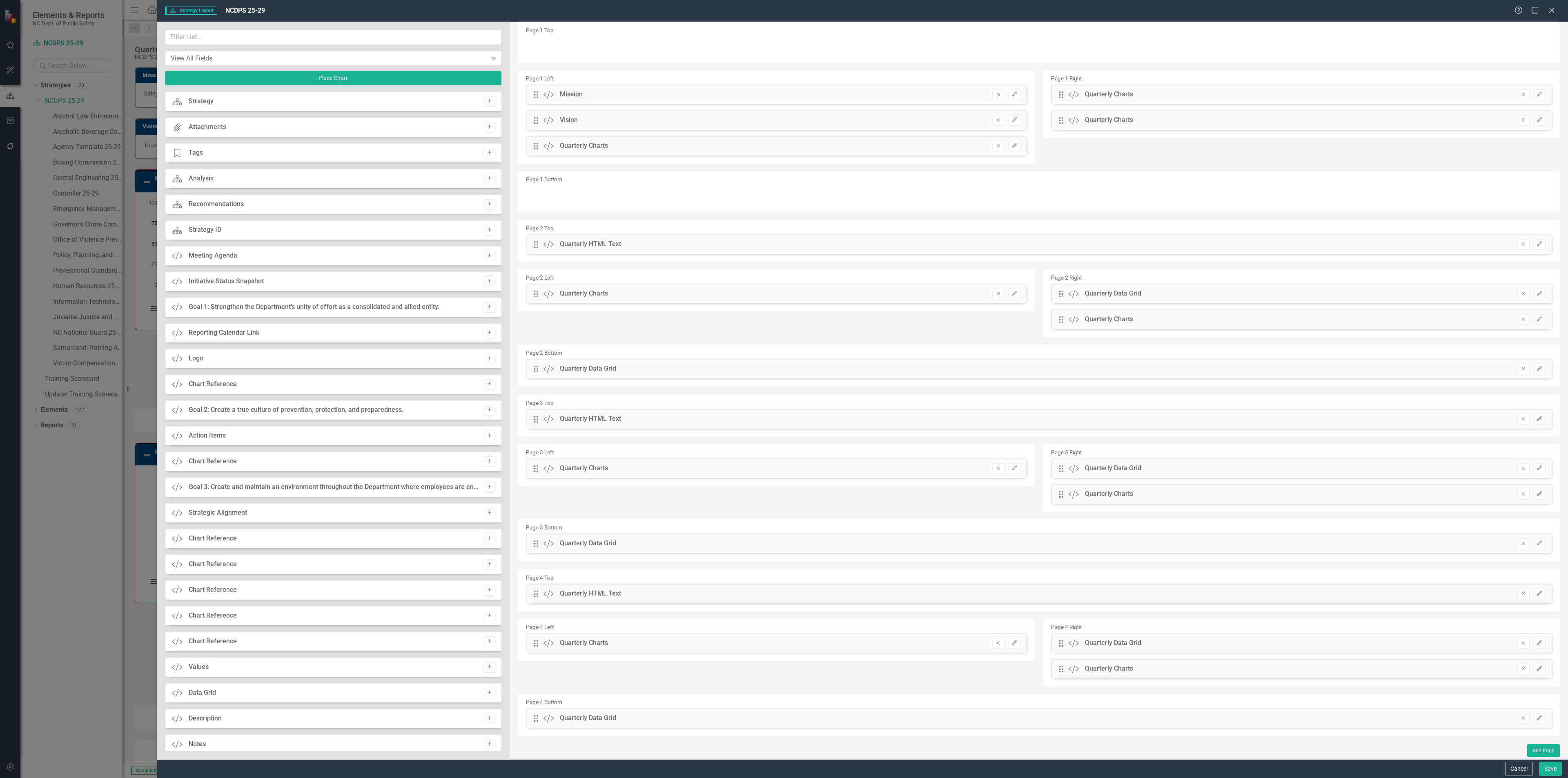
click at [1069, 494] on icon "Custom" at bounding box center [1074, 494] width 10 height 8
click at [1052, 492] on div "Drag Custom Quarterly Charts Remove Edit" at bounding box center [1302, 494] width 501 height 20
click at [1537, 494] on icon "Edit" at bounding box center [1540, 494] width 6 height 5
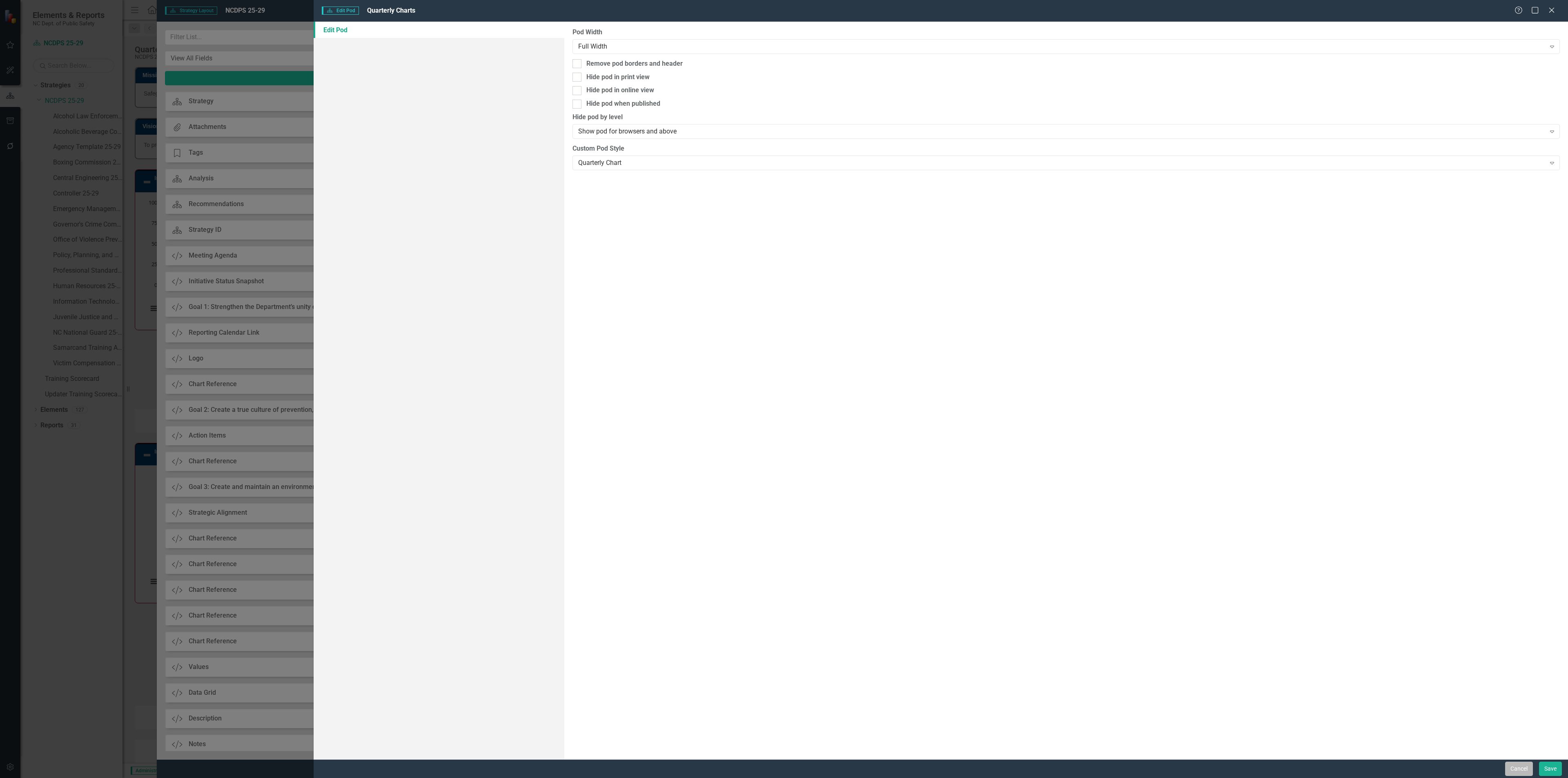
click at [1508, 769] on button "Cancel" at bounding box center [1520, 768] width 28 height 14
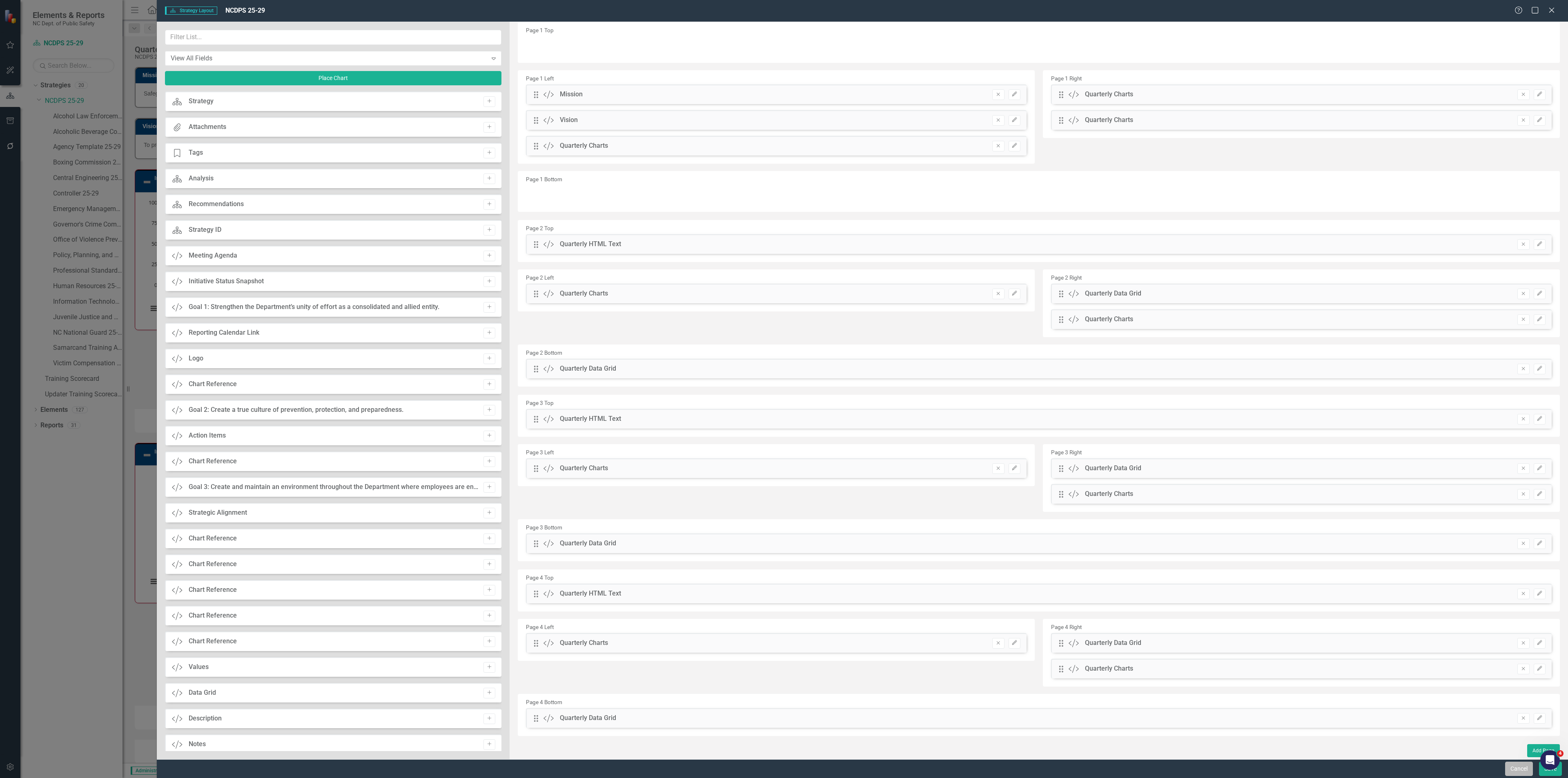
click at [1510, 767] on button "Cancel" at bounding box center [1520, 768] width 28 height 14
